Goal: Transaction & Acquisition: Download file/media

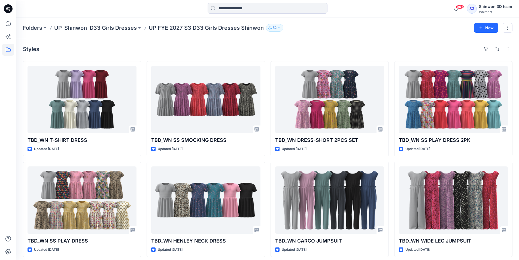
scroll to position [4, 0]
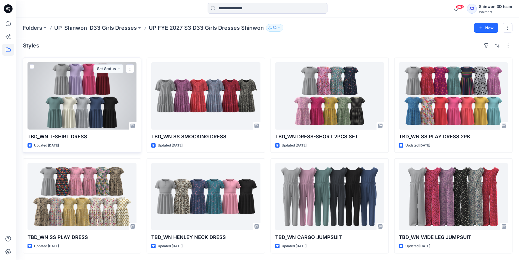
click at [101, 99] on div at bounding box center [82, 95] width 109 height 67
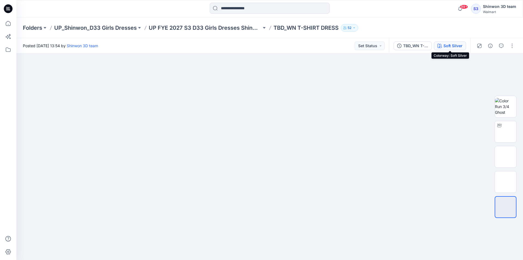
click at [456, 44] on div "Soft Silver" at bounding box center [452, 46] width 19 height 6
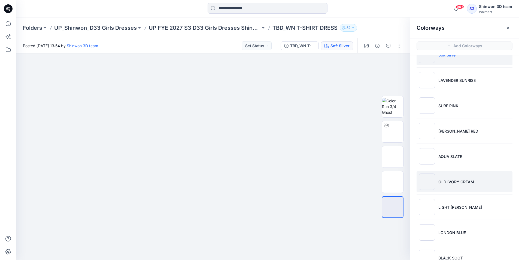
scroll to position [33, 0]
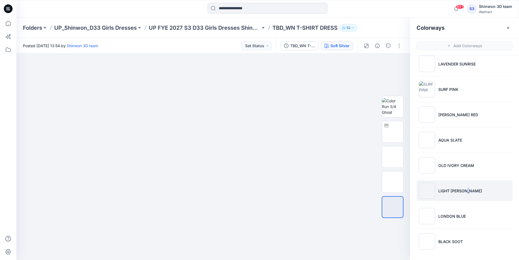
click at [467, 185] on li "LIGHT GREY HEATHER" at bounding box center [464, 190] width 96 height 21
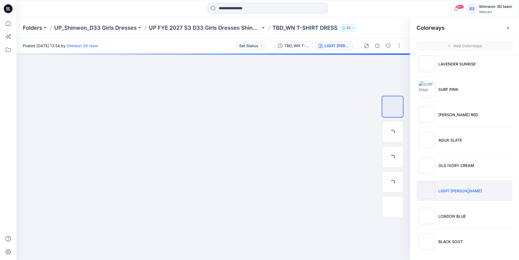
click at [467, 184] on li "LIGHT GREY HEATHER" at bounding box center [464, 190] width 96 height 21
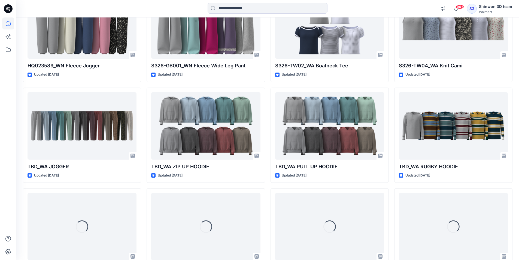
scroll to position [191, 0]
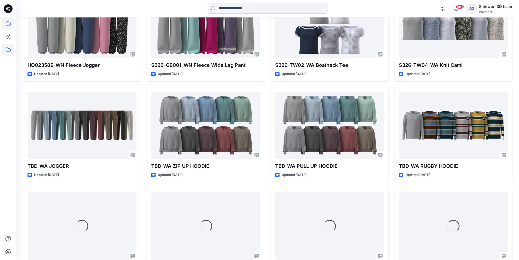
click at [9, 53] on icon at bounding box center [8, 50] width 12 height 12
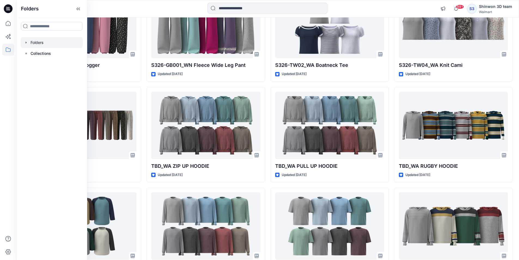
click at [37, 43] on div at bounding box center [52, 42] width 62 height 11
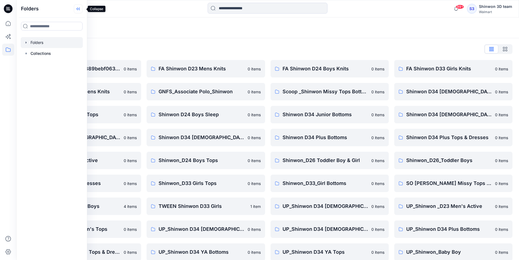
click at [80, 9] on icon at bounding box center [78, 8] width 9 height 9
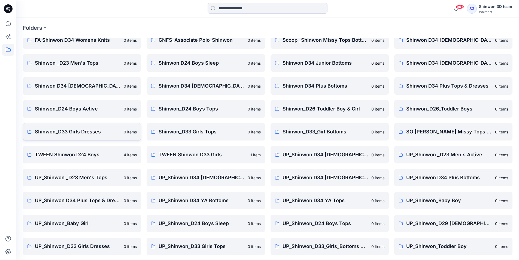
scroll to position [76, 0]
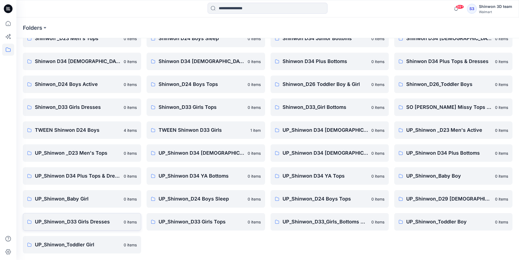
click at [116, 225] on p "UP_Shinwon_D33 Girls Dresses" at bounding box center [78, 222] width 86 height 8
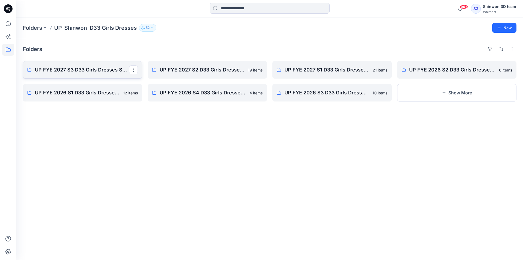
click at [109, 68] on p "UP FYE 2027 S3 D33 Girls Dresses Shinwon" at bounding box center [82, 70] width 94 height 8
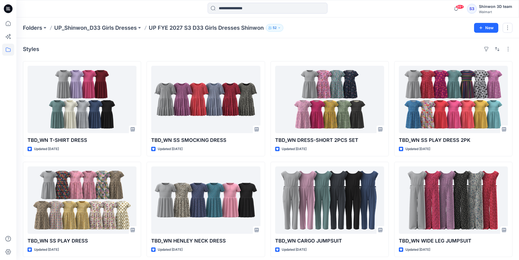
click at [137, 25] on p "UP_Shinwon_D33 Girls Dresses" at bounding box center [95, 28] width 83 height 8
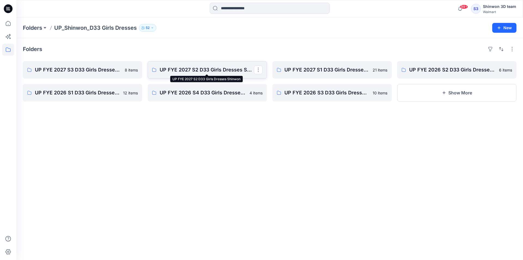
click at [195, 71] on p "UP FYE 2027 S2 D33 Girls Dresses Shinwon" at bounding box center [207, 70] width 94 height 8
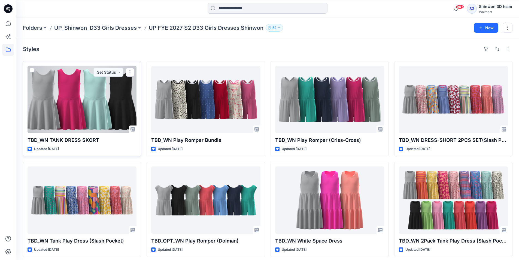
click at [86, 86] on div at bounding box center [82, 99] width 109 height 67
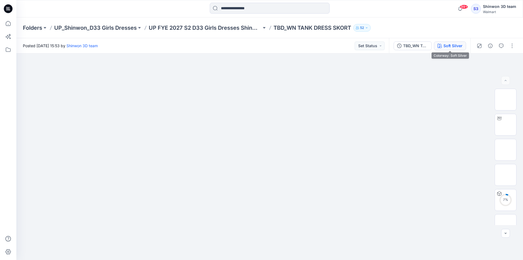
click at [452, 43] on div "Soft Silver" at bounding box center [452, 46] width 19 height 6
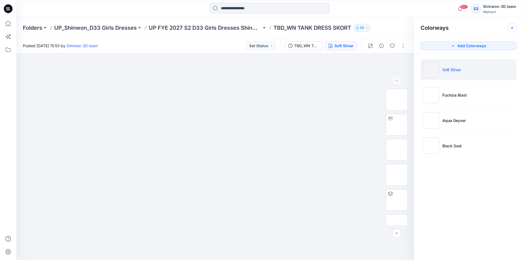
click at [513, 28] on icon "button" at bounding box center [512, 28] width 4 height 4
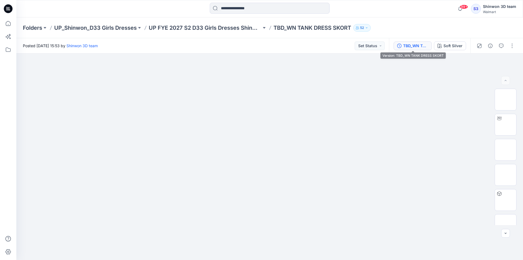
click at [419, 45] on div "TBD_WN TANK DRESS SKORT" at bounding box center [415, 46] width 25 height 6
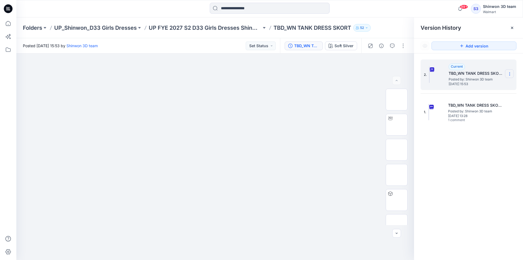
click at [509, 72] on icon at bounding box center [509, 74] width 4 height 4
click at [481, 87] on span "Download Source BW File" at bounding box center [482, 84] width 46 height 7
